Goal: Task Accomplishment & Management: Manage account settings

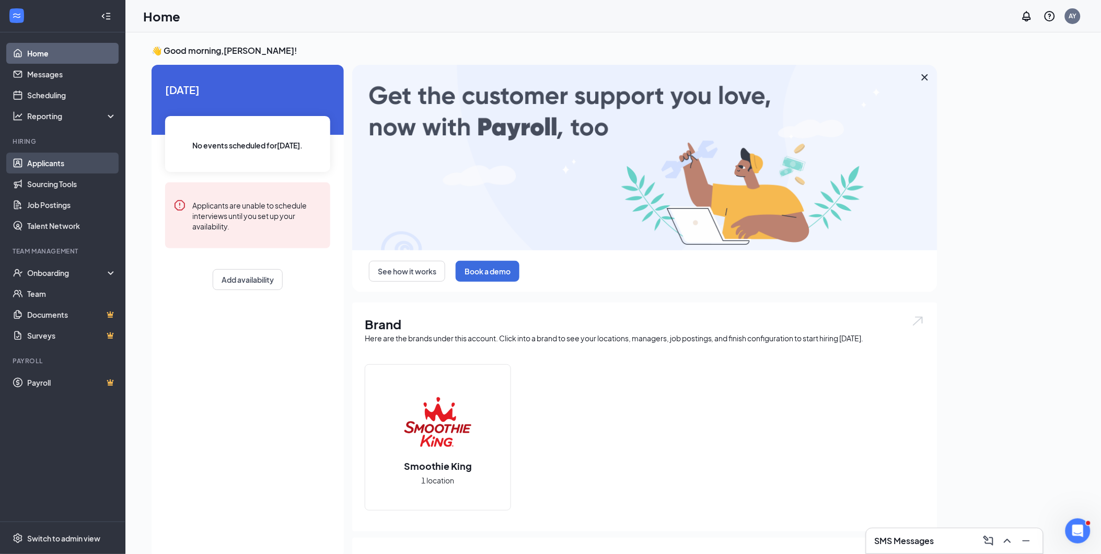
click at [42, 160] on link "Applicants" at bounding box center [71, 163] width 89 height 21
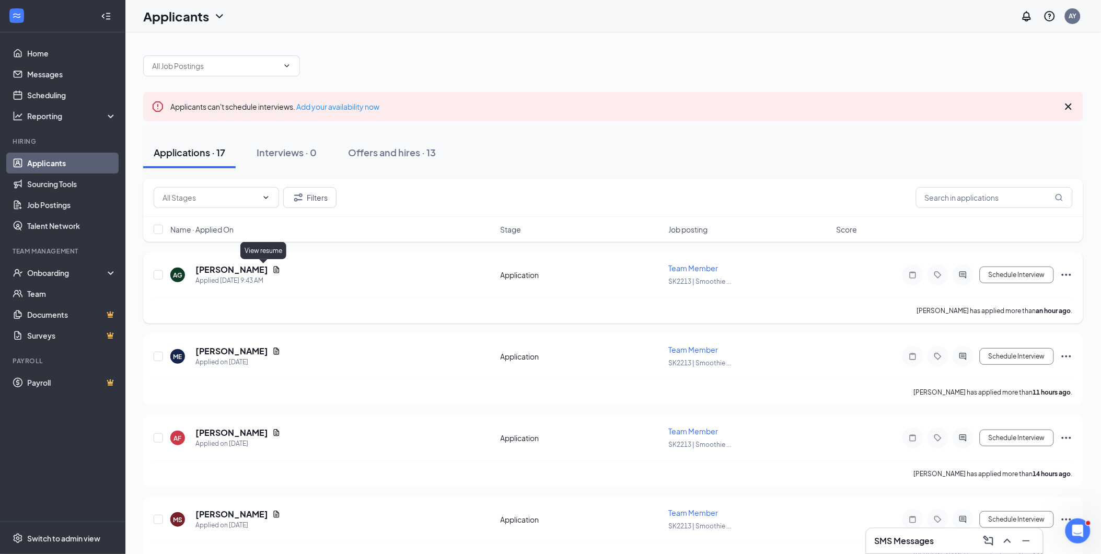
click at [274, 268] on icon "Document" at bounding box center [277, 269] width 6 height 7
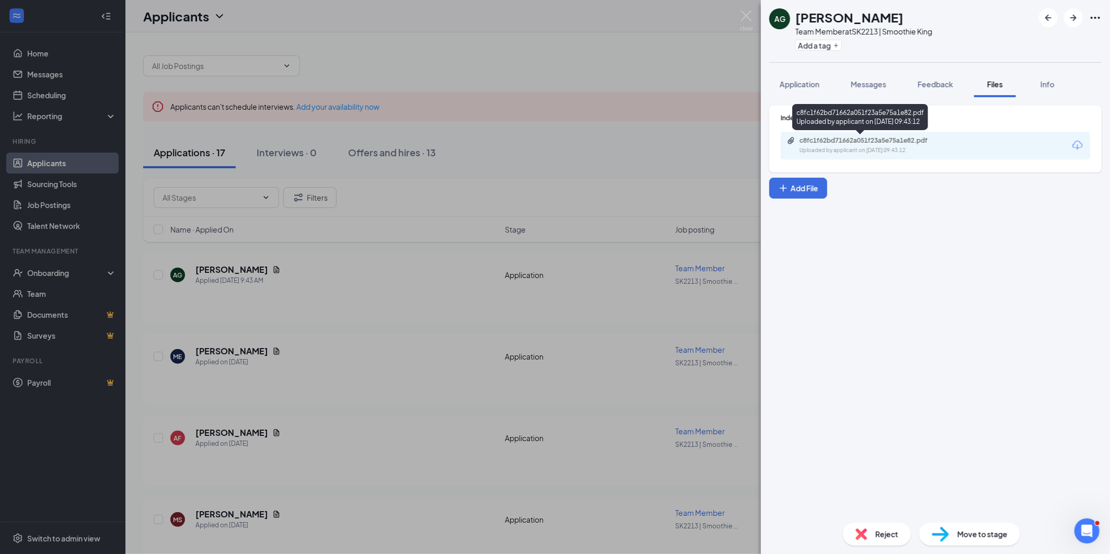
click at [870, 140] on div "c8fc1f62bd71662a051f23a5e75a1e82.pdf" at bounding box center [873, 140] width 146 height 8
click at [744, 12] on img at bounding box center [746, 20] width 13 height 20
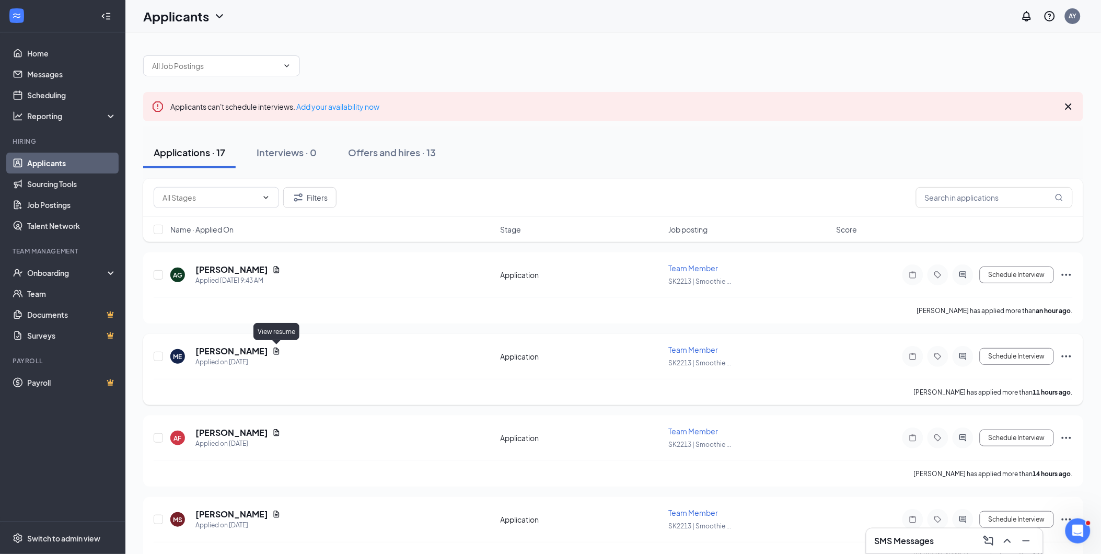
click at [276, 349] on icon "Document" at bounding box center [276, 351] width 8 height 8
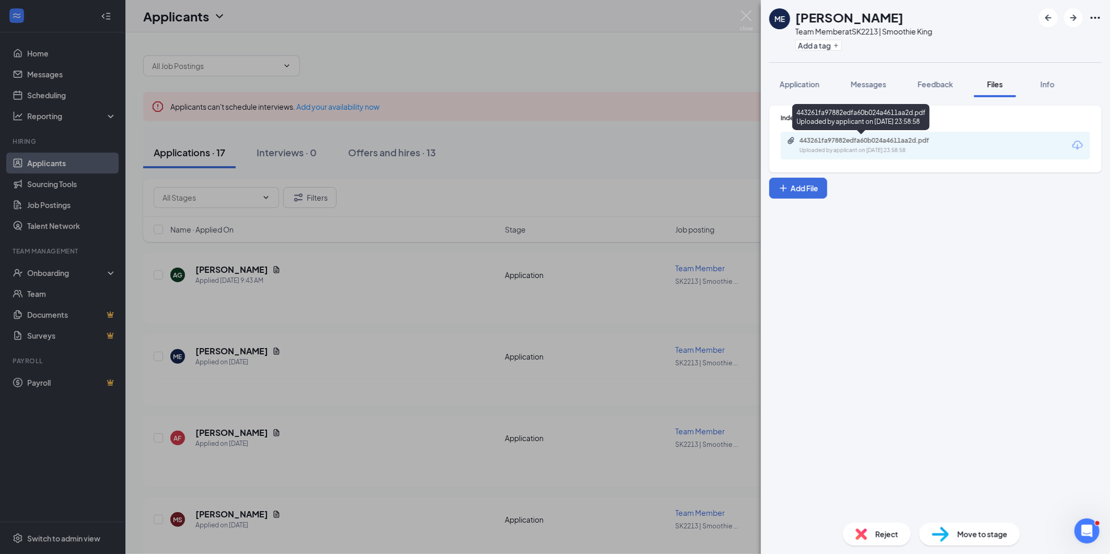
click at [901, 152] on div "Uploaded by applicant on [DATE] 23:58:58" at bounding box center [878, 150] width 157 height 8
drag, startPoint x: 750, startPoint y: 12, endPoint x: 689, endPoint y: 61, distance: 78.4
click at [750, 12] on img at bounding box center [746, 20] width 13 height 20
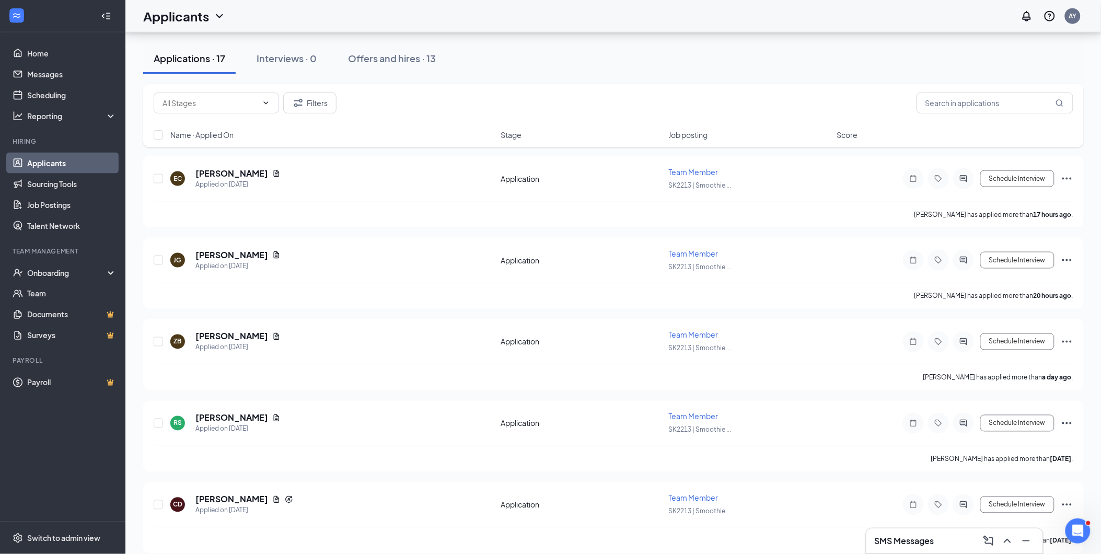
scroll to position [430, 0]
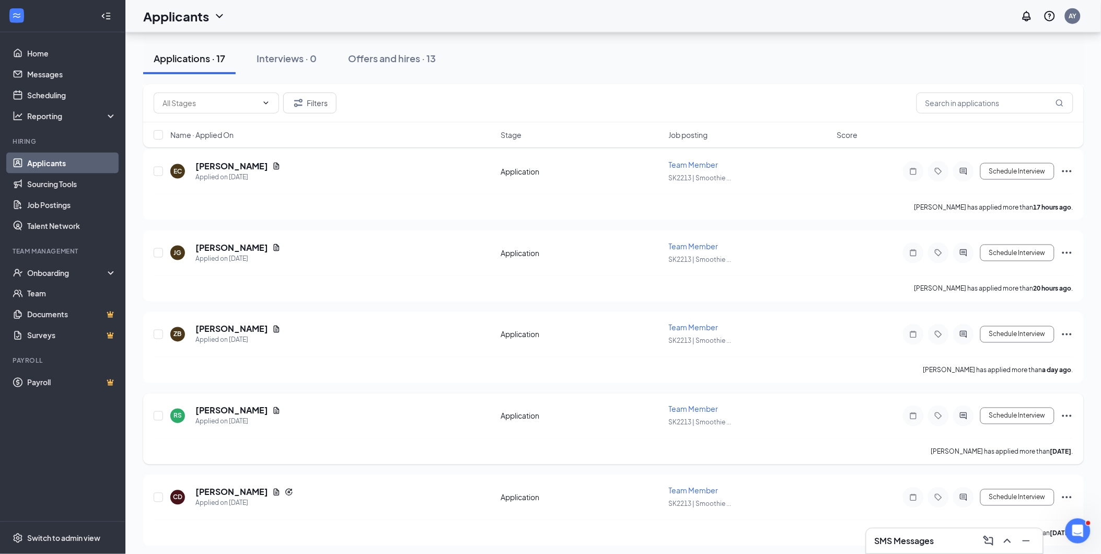
click at [1071, 410] on icon "Ellipses" at bounding box center [1067, 416] width 13 height 13
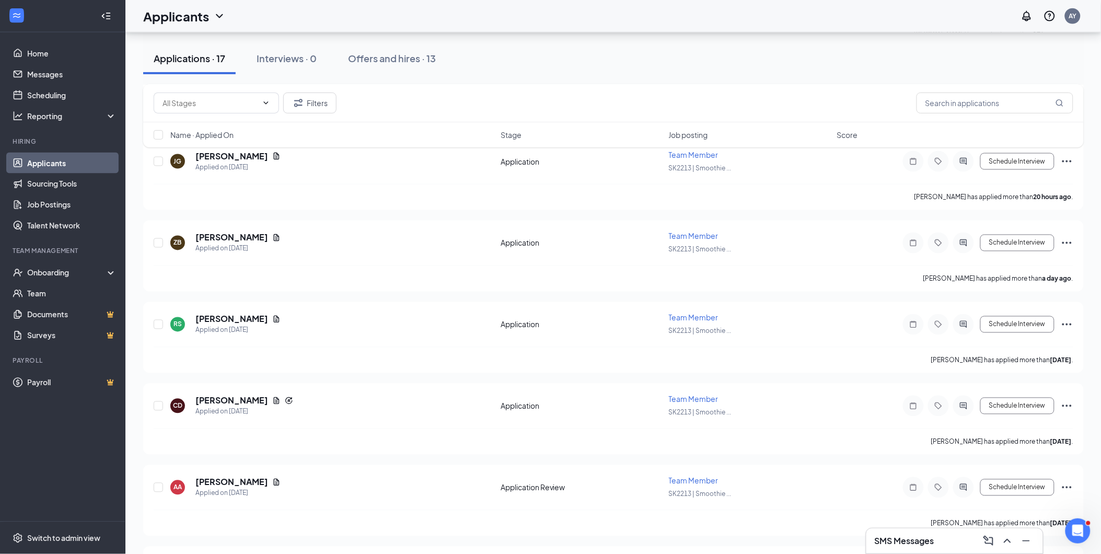
scroll to position [526, 0]
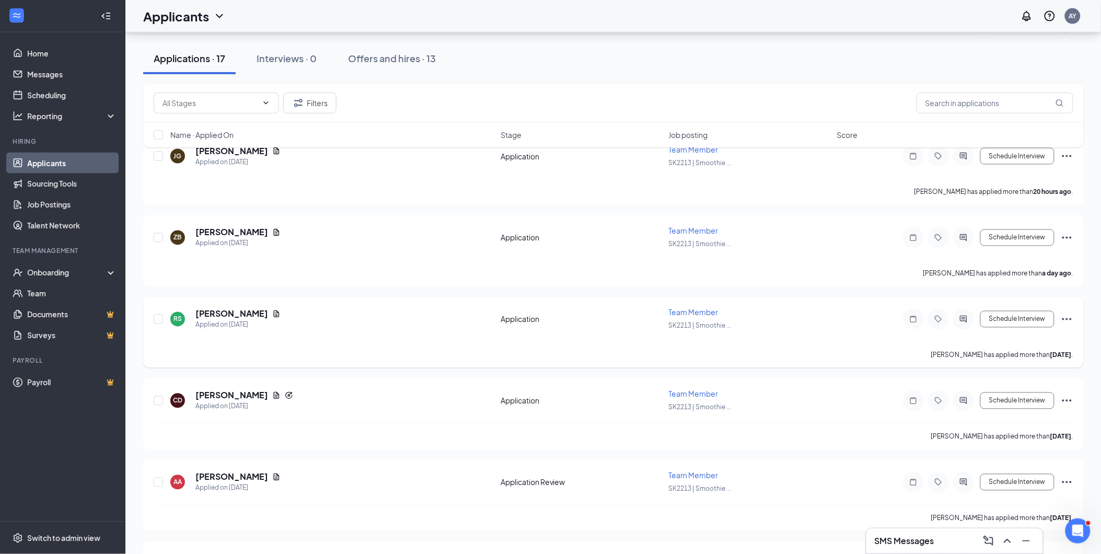
click at [1073, 314] on icon "Ellipses" at bounding box center [1067, 319] width 13 height 13
click at [996, 466] on p "Reject" at bounding box center [1020, 466] width 90 height 10
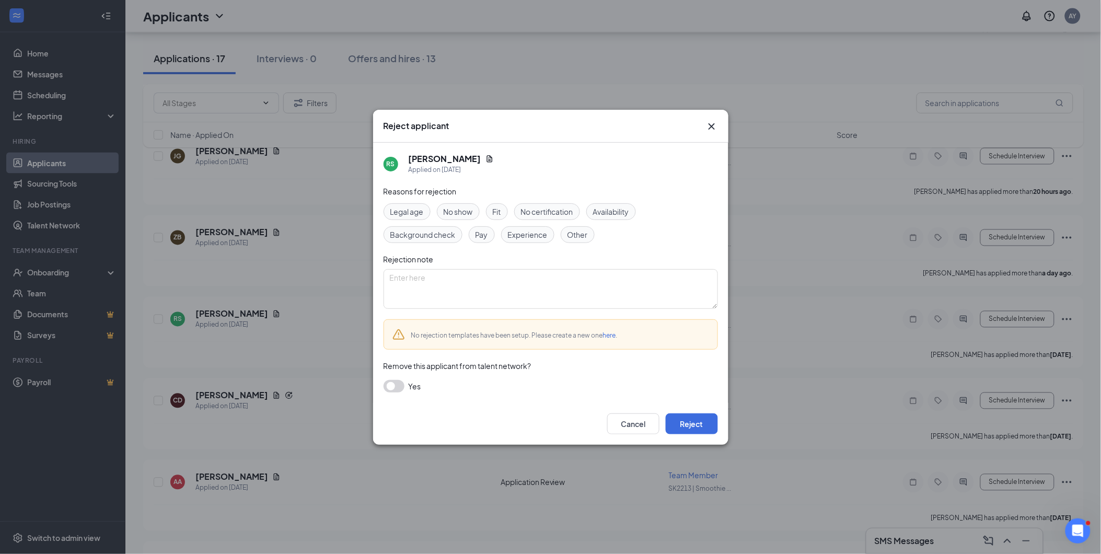
click at [399, 388] on button "button" at bounding box center [394, 386] width 21 height 13
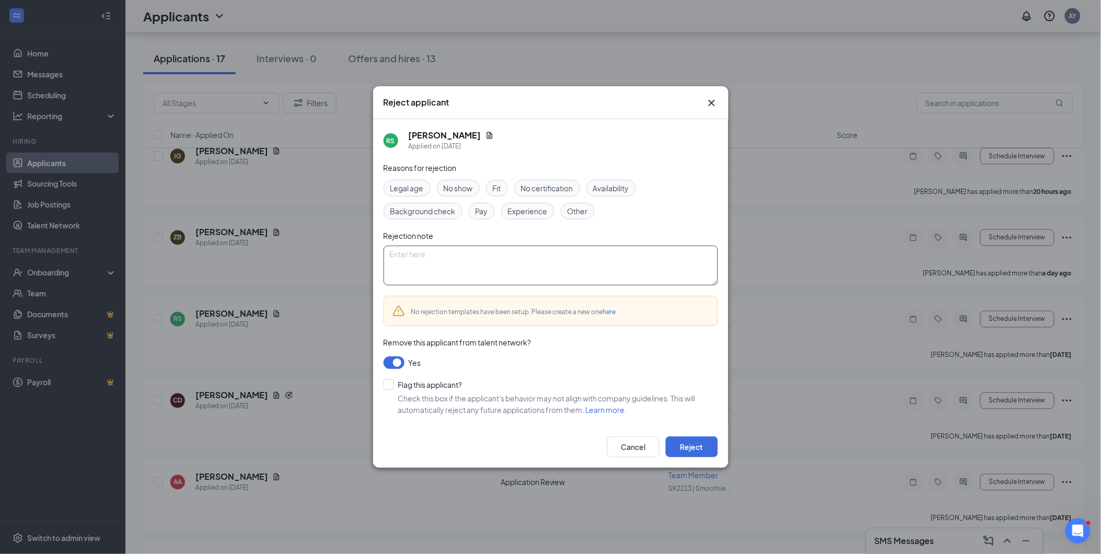
click at [440, 255] on textarea at bounding box center [551, 266] width 335 height 40
click at [452, 250] on textarea "Refusal to discuss job history re: Panera bread" at bounding box center [551, 266] width 335 height 40
click at [628, 262] on textarea "Refusal to discuss accuracy of job history re: Panera bread" at bounding box center [551, 266] width 335 height 40
type textarea "Refusal to discuss accuracy of job history re: Panera bread"
click at [389, 388] on input "Flag this applicant?" at bounding box center [423, 385] width 79 height 10
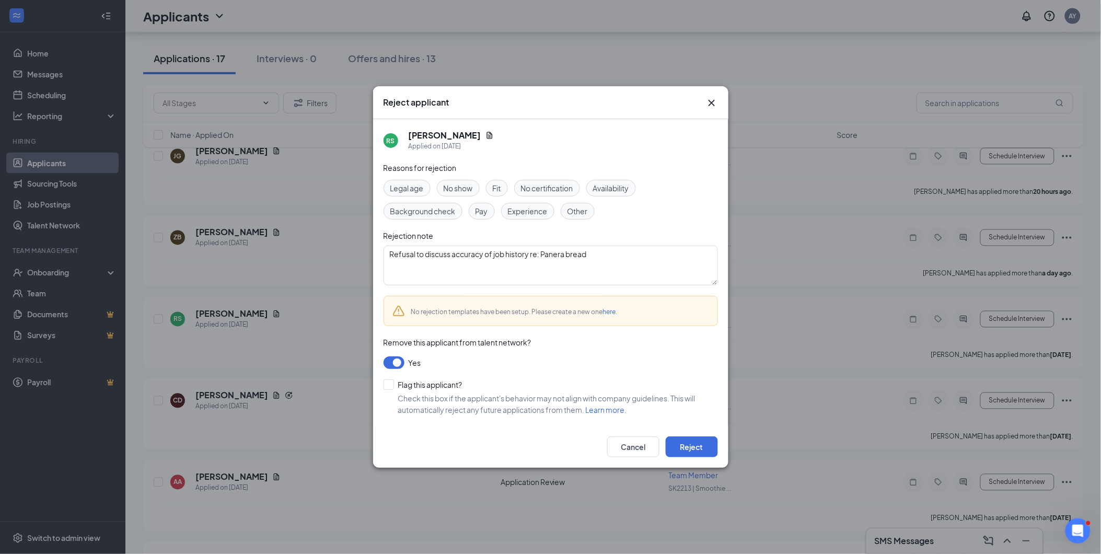
checkbox input "true"
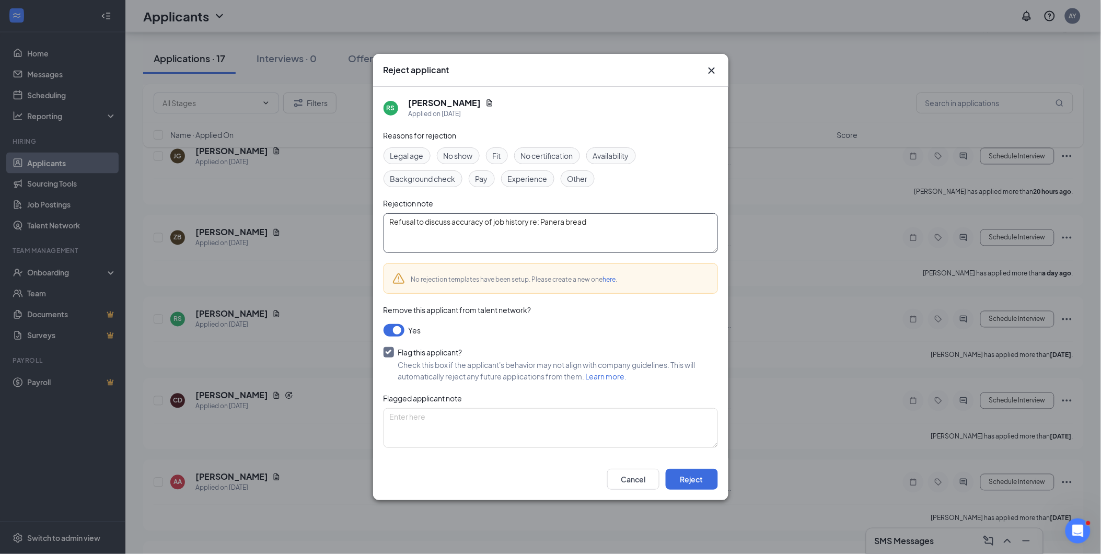
drag, startPoint x: 612, startPoint y: 223, endPoint x: 379, endPoint y: 231, distance: 232.8
click at [379, 231] on div "RS [PERSON_NAME] Applied on [DATE] Reasons for rejection Legal age No show Fit …" at bounding box center [550, 273] width 355 height 372
click at [420, 418] on textarea at bounding box center [551, 428] width 335 height 40
paste textarea "Refusal to discuss accuracy of job history re: Panera bread"
type textarea "Refusal to discuss accuracy of job history re: Panera bread"
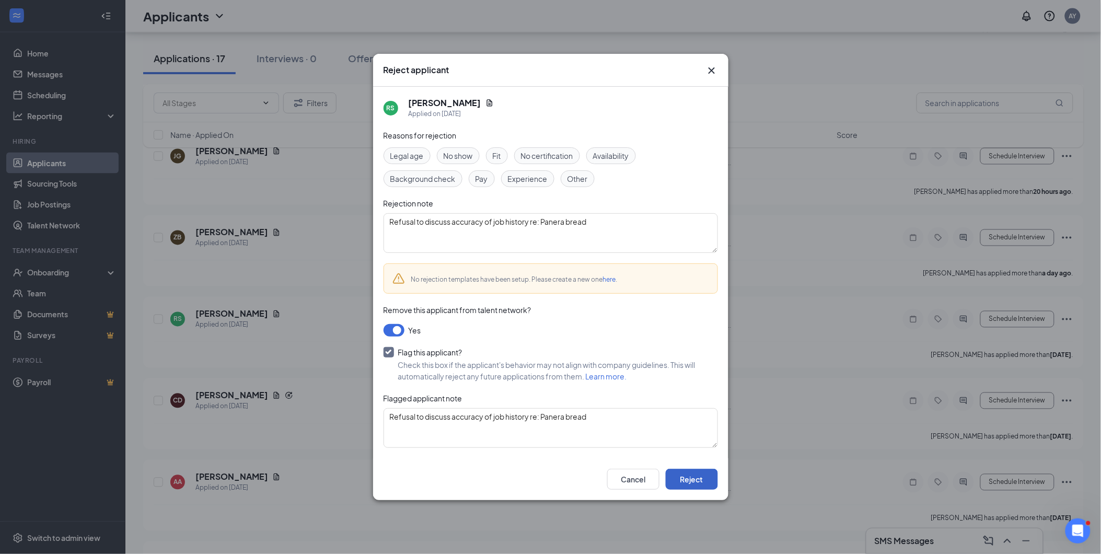
click at [709, 482] on button "Reject" at bounding box center [692, 479] width 52 height 21
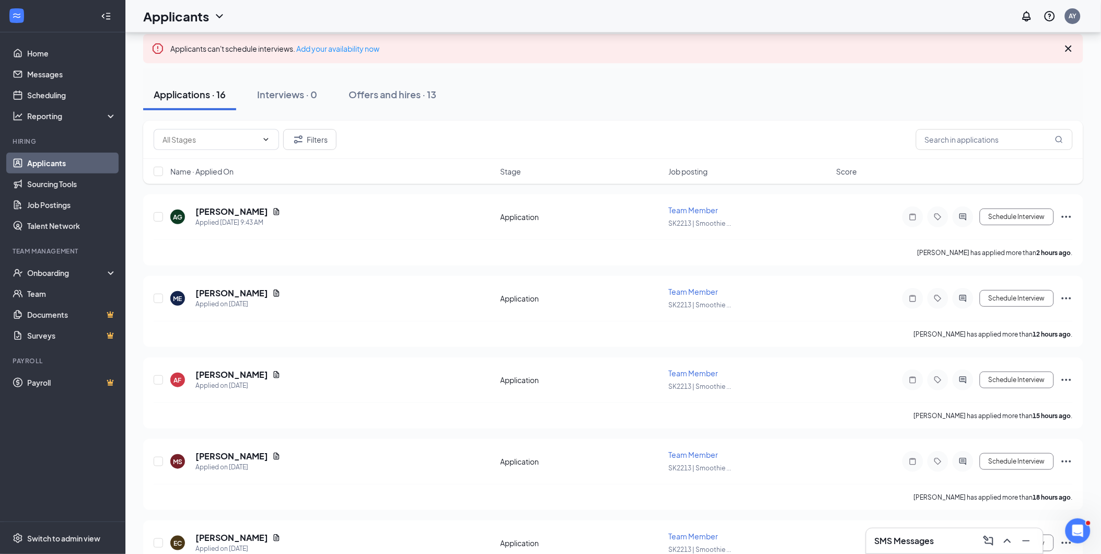
scroll to position [22, 0]
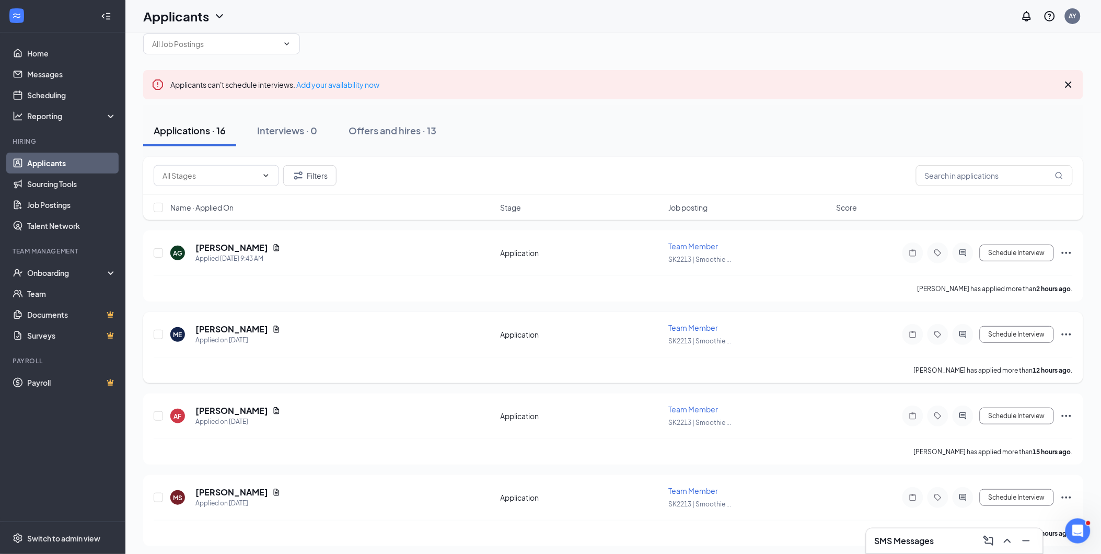
click at [1065, 331] on icon "Ellipses" at bounding box center [1067, 334] width 13 height 13
click at [984, 486] on p "Reject" at bounding box center [1020, 484] width 90 height 10
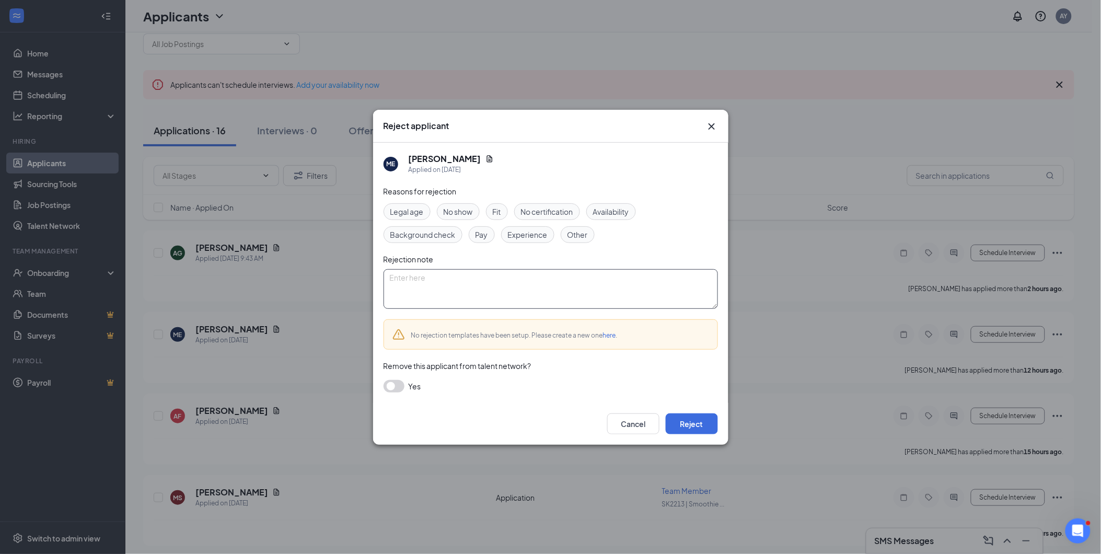
click at [416, 285] on textarea at bounding box center [551, 289] width 335 height 40
type textarea "Hours cut; doesn't have a coherent reason for leaving last 2 jobs"
click at [697, 418] on button "Reject" at bounding box center [692, 424] width 52 height 21
